Goal: Task Accomplishment & Management: Use online tool/utility

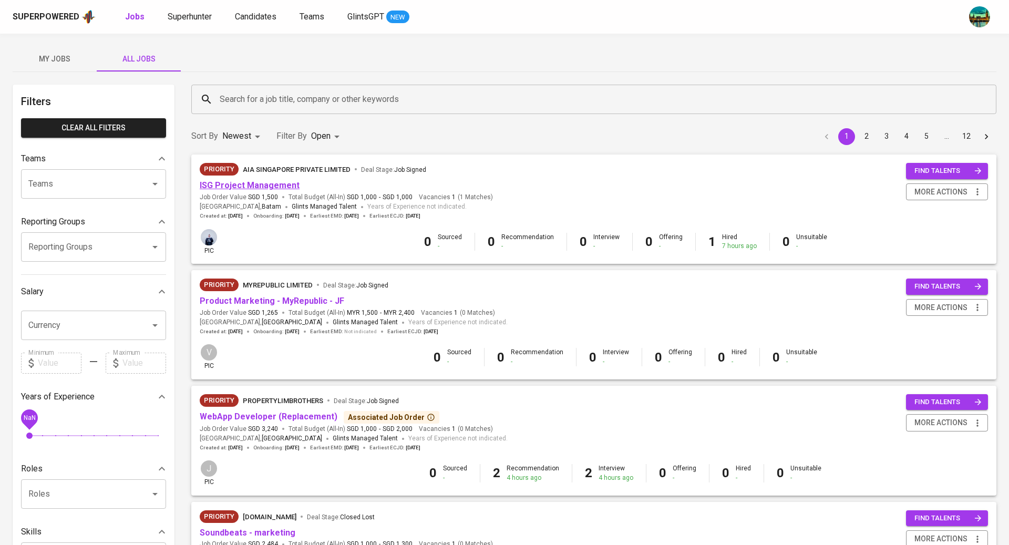
click at [220, 187] on link "ISG Project Management" at bounding box center [250, 185] width 100 height 10
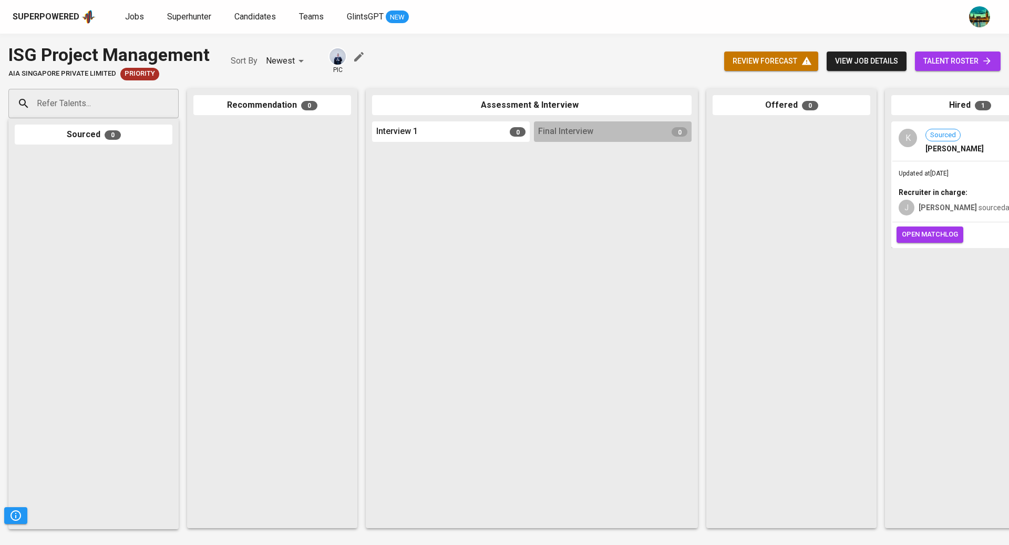
click at [127, 105] on input "Refer Talents..." at bounding box center [89, 104] width 110 height 20
paste input "[DOMAIN_NAME][EMAIL_ADDRESS][DOMAIN_NAME]"
type input "[DOMAIN_NAME][EMAIL_ADDRESS][DOMAIN_NAME]"
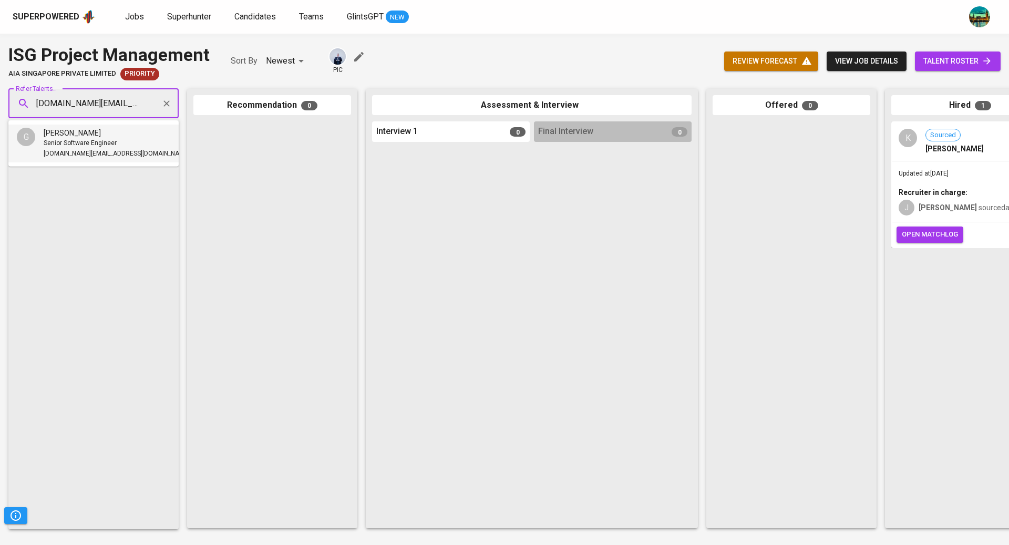
click at [125, 143] on div "Senior Software Engineer" at bounding box center [117, 143] width 146 height 11
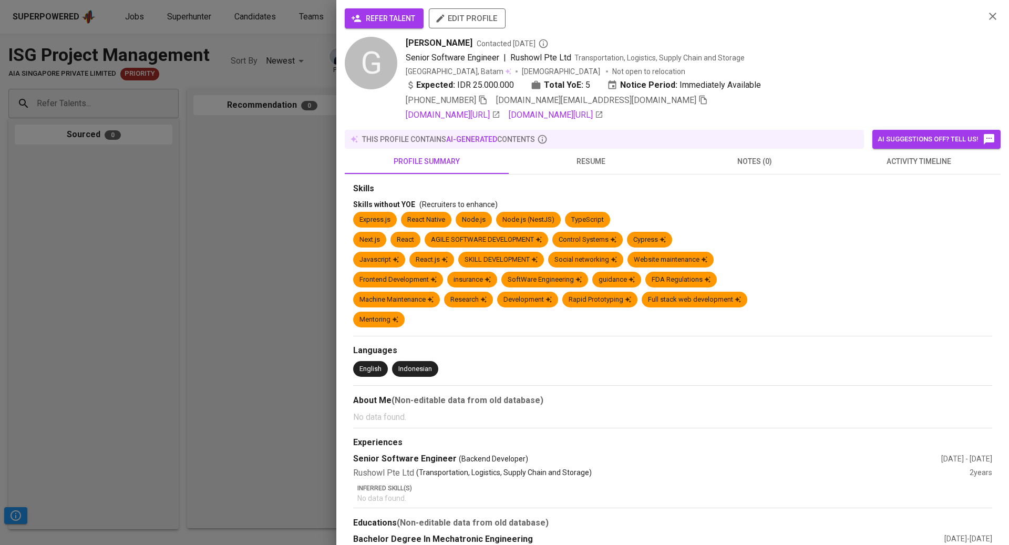
click at [923, 166] on span "activity timeline" at bounding box center [918, 161] width 151 height 13
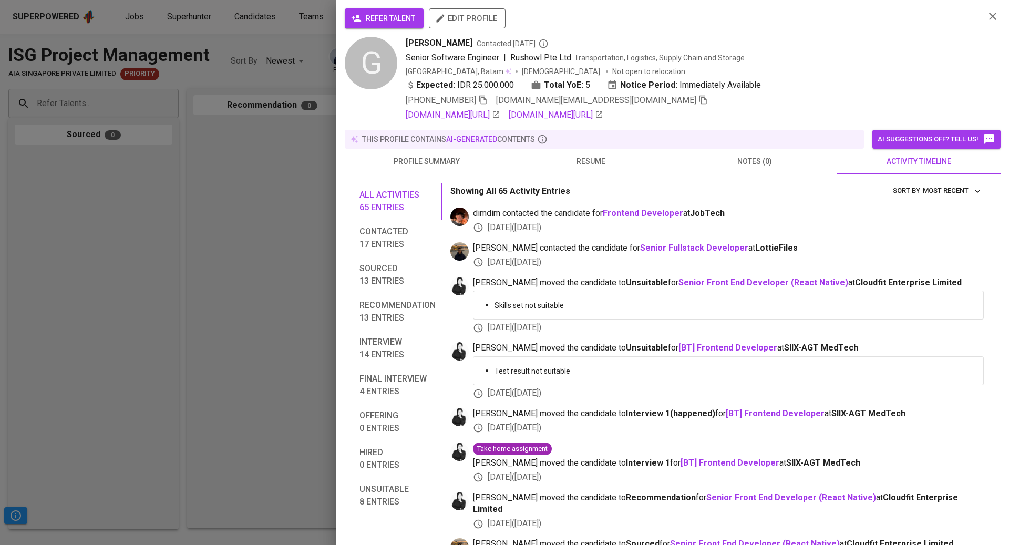
click at [590, 156] on span "resume" at bounding box center [590, 161] width 151 height 13
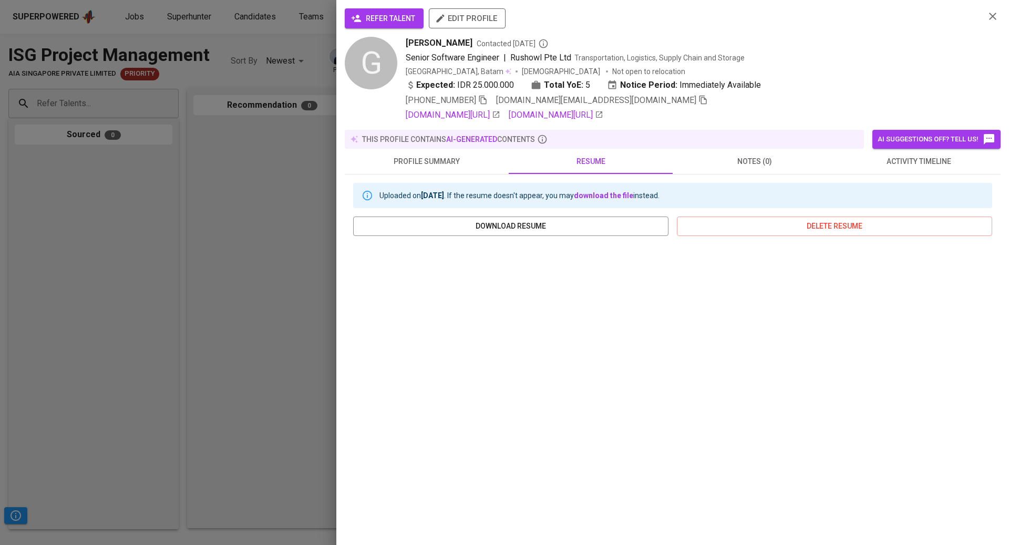
click at [110, 206] on div at bounding box center [504, 272] width 1009 height 545
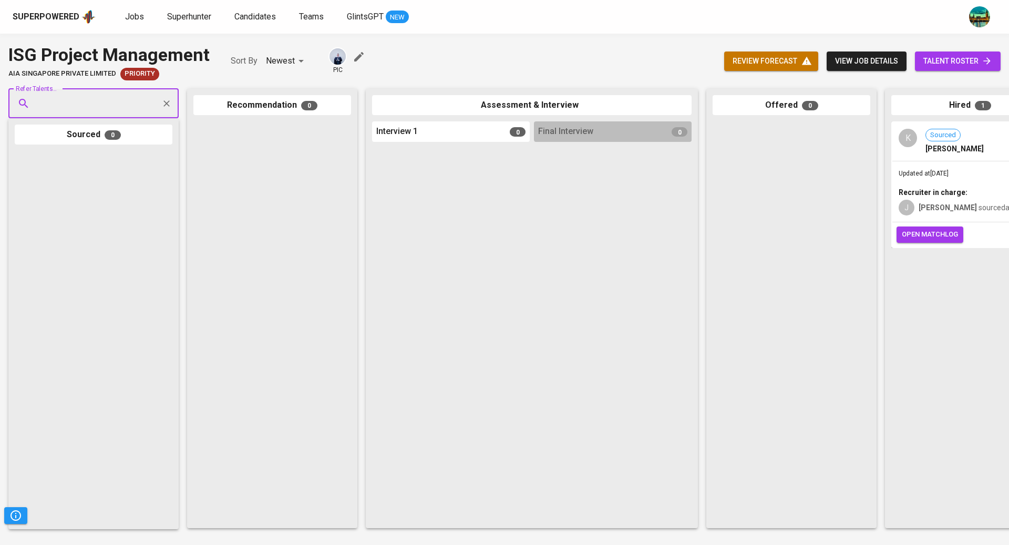
paste input "[EMAIL_ADDRESS][DOMAIN_NAME]"
type input "[EMAIL_ADDRESS][DOMAIN_NAME]"
click at [100, 135] on span "[PERSON_NAME]" at bounding box center [72, 133] width 57 height 11
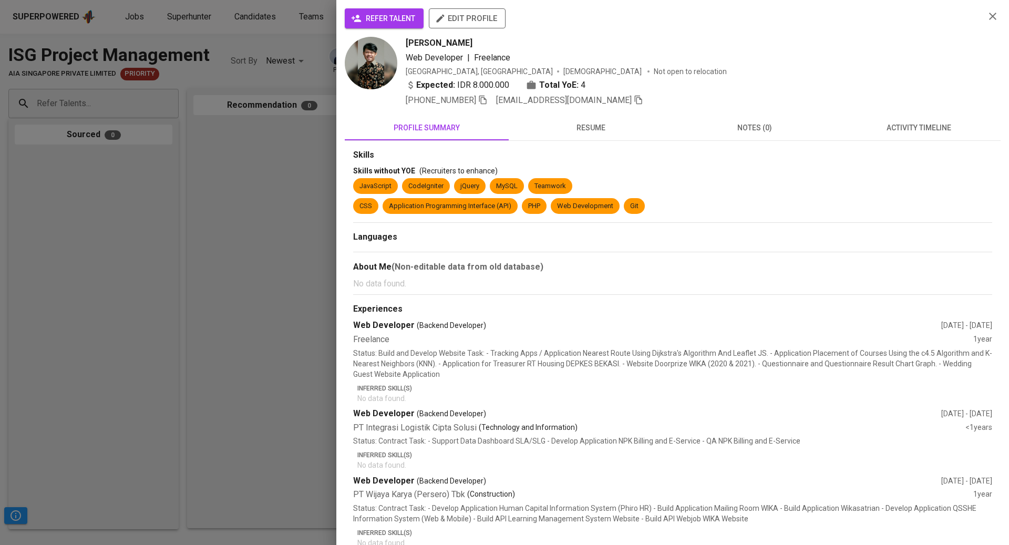
click at [597, 128] on span "resume" at bounding box center [590, 127] width 151 height 13
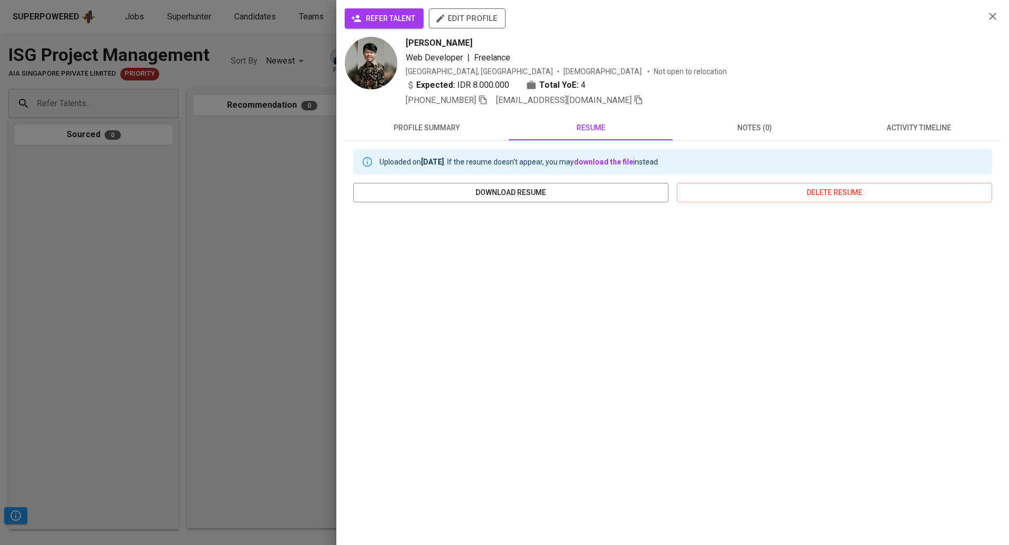
click at [908, 118] on button "activity timeline" at bounding box center [919, 127] width 164 height 25
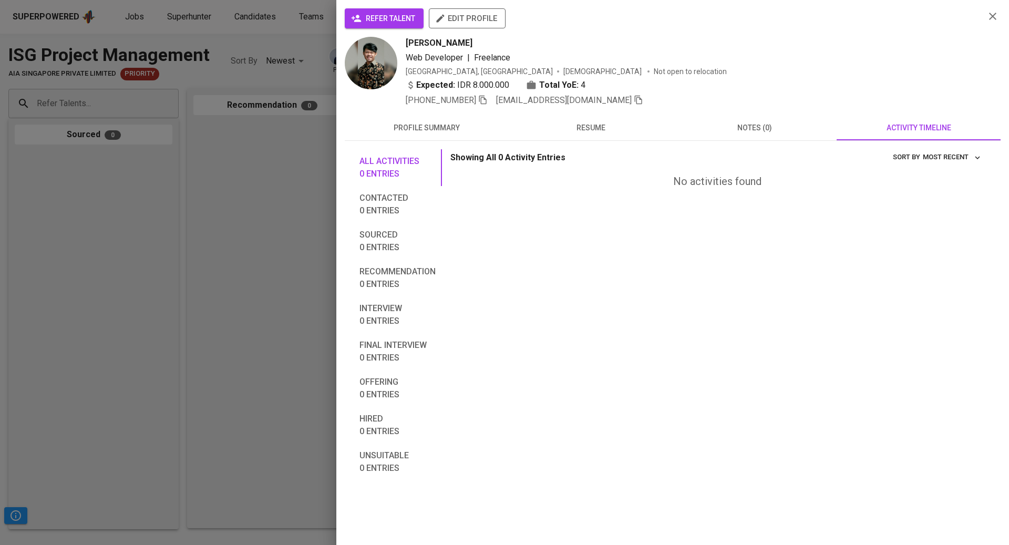
click at [600, 125] on span "resume" at bounding box center [590, 127] width 151 height 13
